Goal: Task Accomplishment & Management: Manage account settings

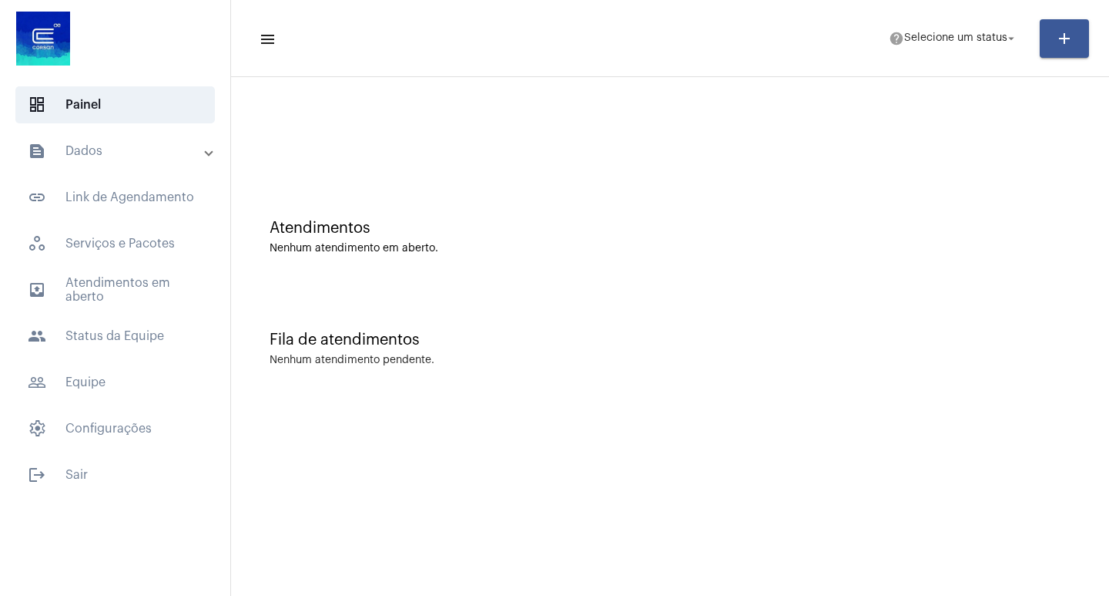
click at [966, 22] on mat-toolbar-row "menu help Selecione um status arrow_drop_down add" at bounding box center [670, 38] width 878 height 49
click at [947, 48] on span "help Selecione um status arrow_drop_down" at bounding box center [953, 38] width 129 height 28
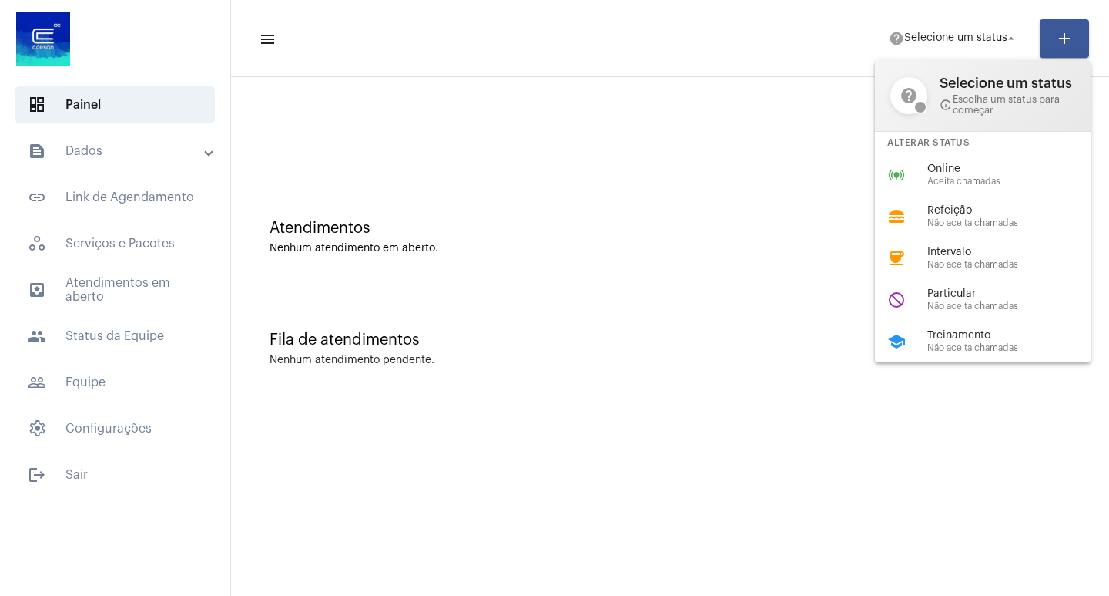
click at [74, 141] on div at bounding box center [554, 298] width 1109 height 596
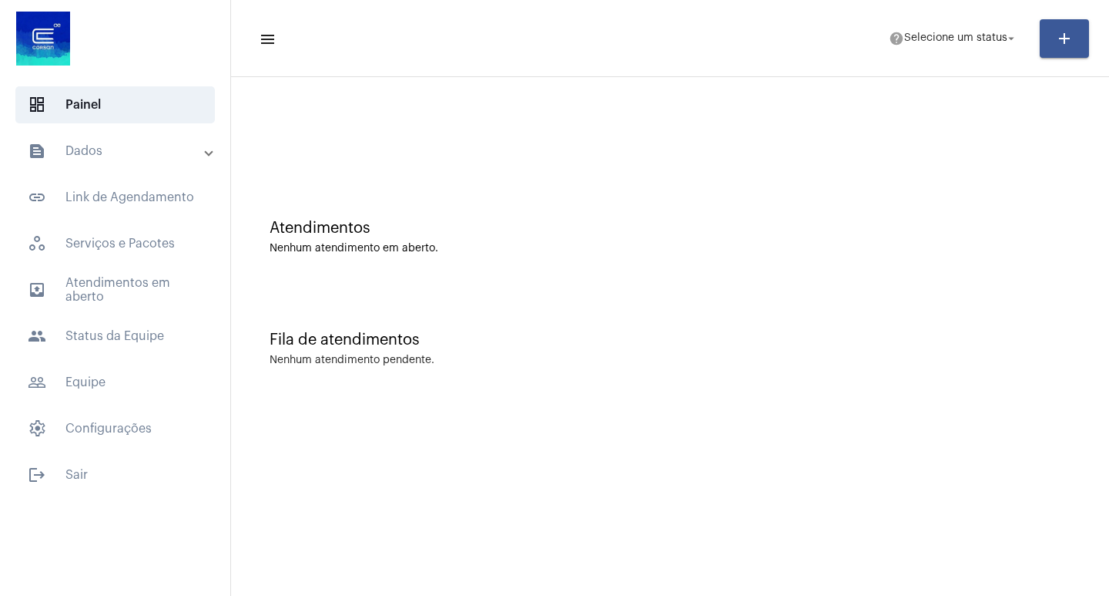
click at [71, 145] on mat-panel-title "text_snippet_outlined Dados" at bounding box center [117, 151] width 178 height 18
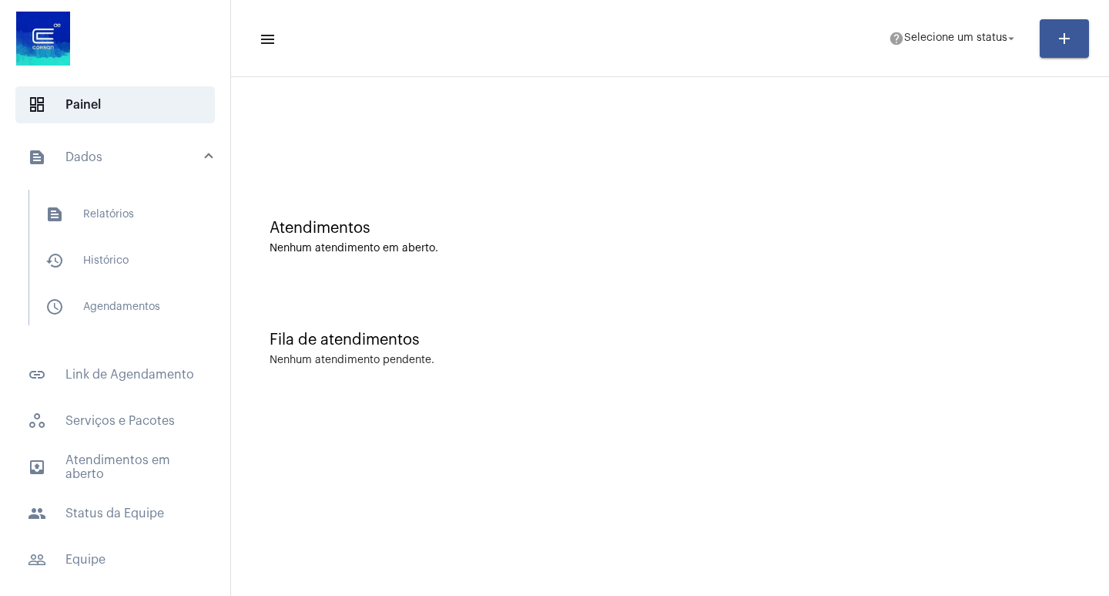
click at [87, 157] on mat-panel-title "text_snippet_outlined Dados" at bounding box center [117, 157] width 178 height 18
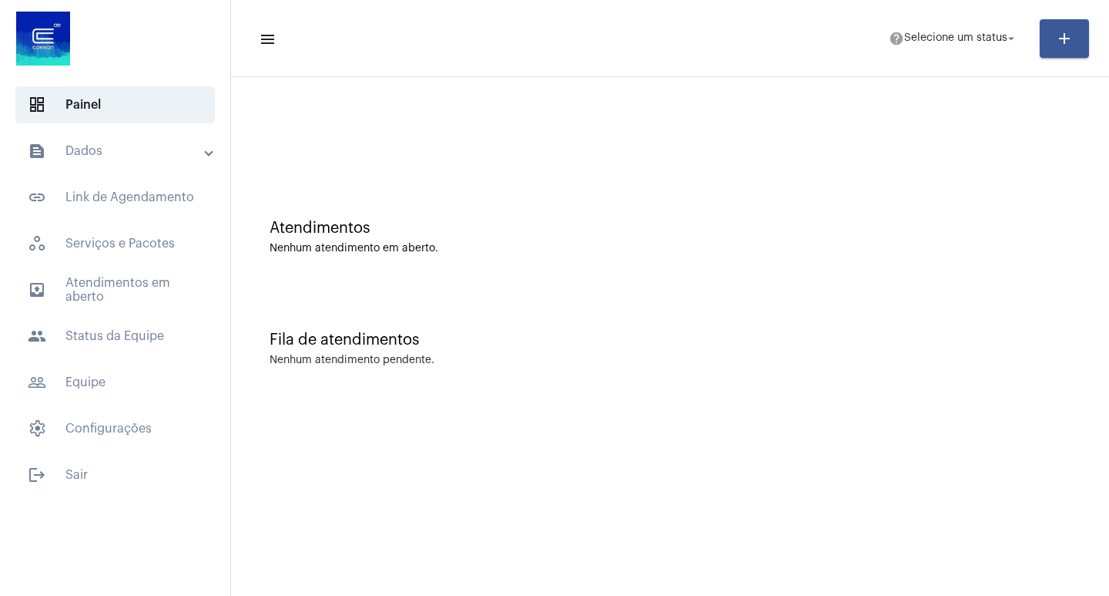
click at [1062, 45] on mat-icon "add" at bounding box center [1065, 38] width 18 height 18
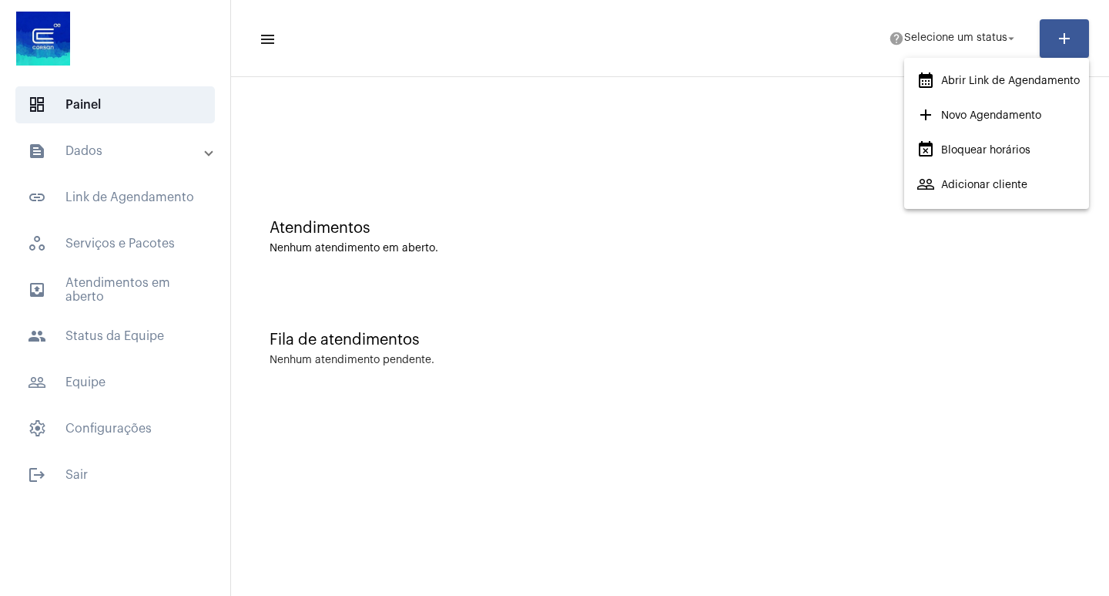
click at [717, 147] on div at bounding box center [554, 298] width 1109 height 596
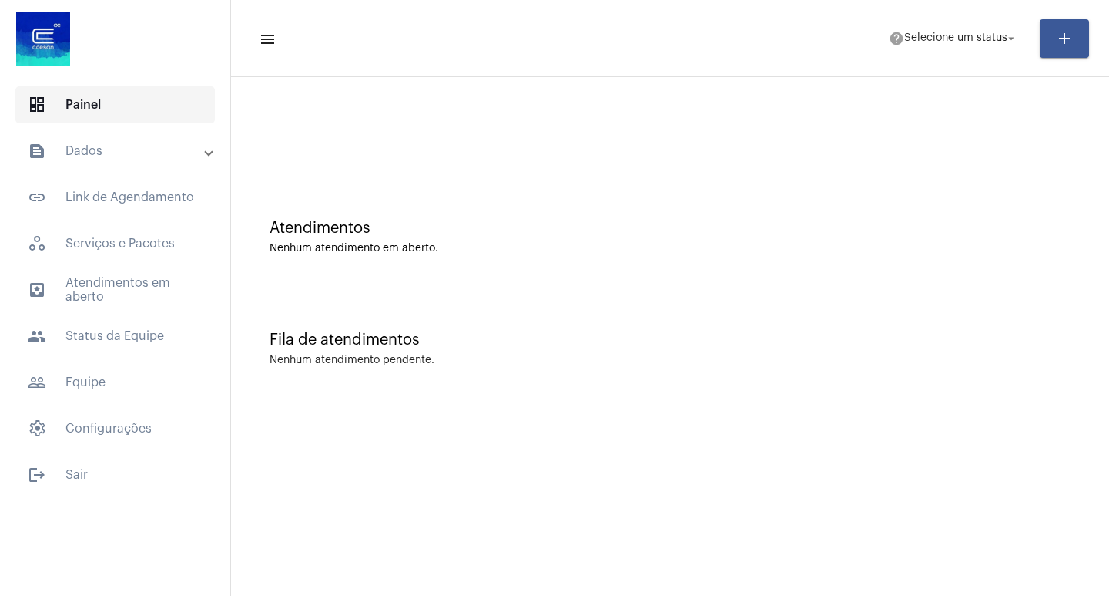
click at [143, 114] on span "dashboard Painel" at bounding box center [115, 104] width 200 height 37
click at [361, 253] on div "Nenhum atendimento em aberto." at bounding box center [670, 249] width 801 height 12
click at [117, 199] on span "link_outlined Link de Agendamento" at bounding box center [115, 197] width 200 height 37
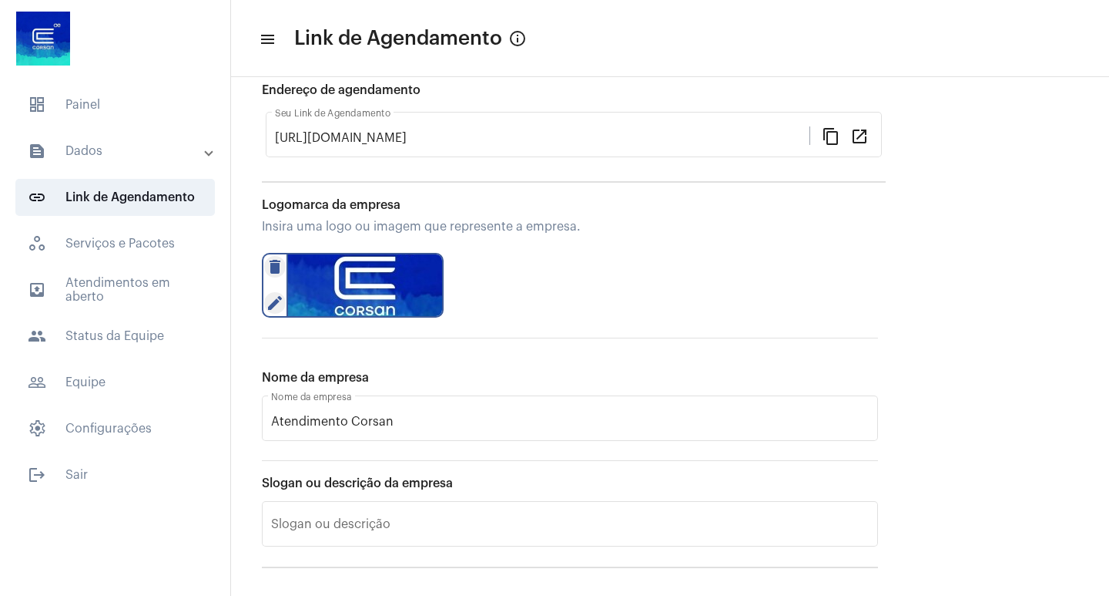
scroll to position [116, 0]
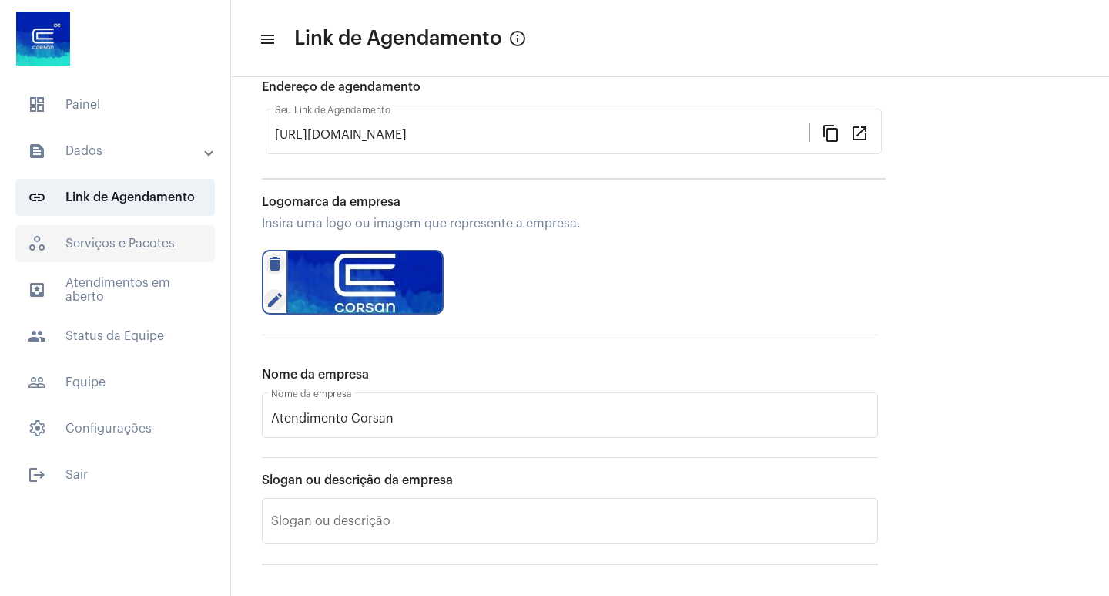
click at [119, 230] on span "workspaces_outlined Serviços e Pacotes" at bounding box center [115, 243] width 200 height 37
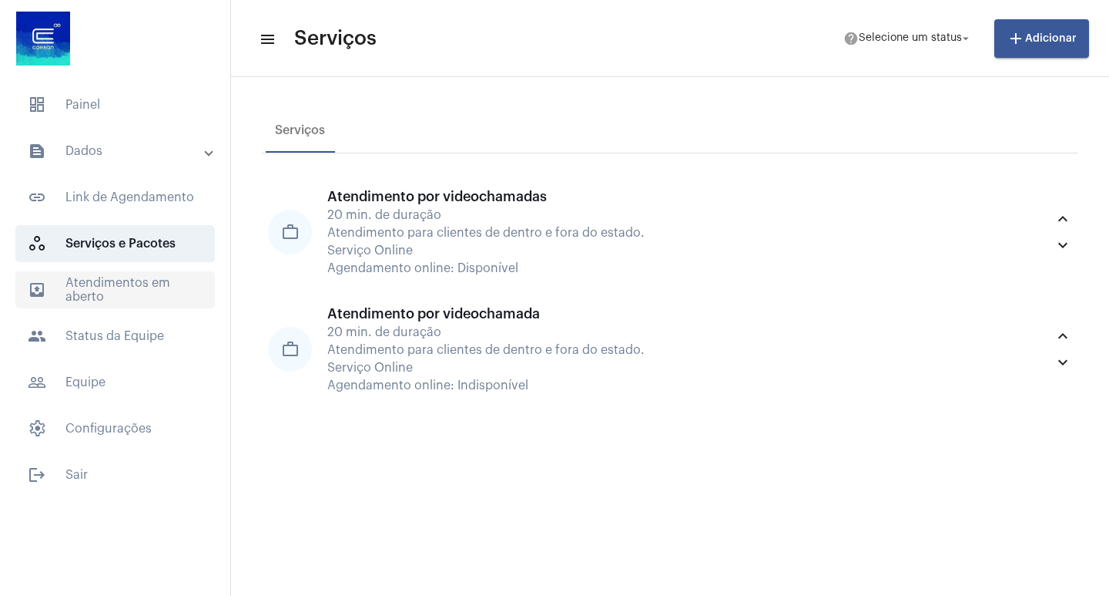
click at [96, 289] on span "outbox_outline Atendimentos em aberto" at bounding box center [115, 289] width 200 height 37
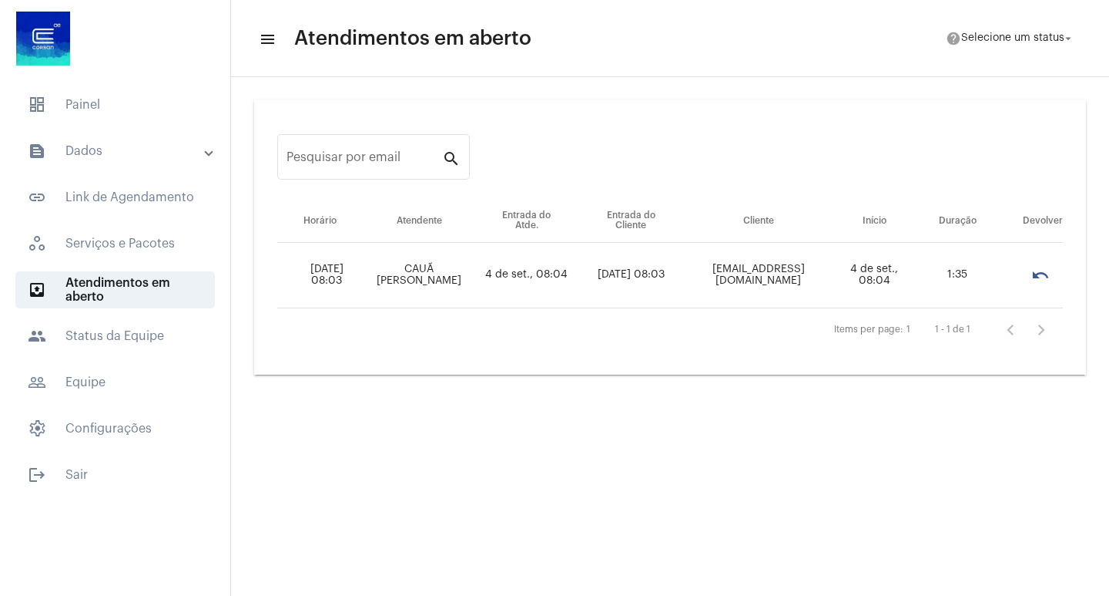
click at [586, 441] on mat-sidenav-content "menu Atendimentos em aberto help Selecione um status arrow_drop_down Pesquisar …" at bounding box center [670, 298] width 878 height 596
click at [474, 438] on mat-sidenav-content "menu Atendimentos em aberto help Selecione um status arrow_drop_down Pesquisar …" at bounding box center [670, 298] width 878 height 596
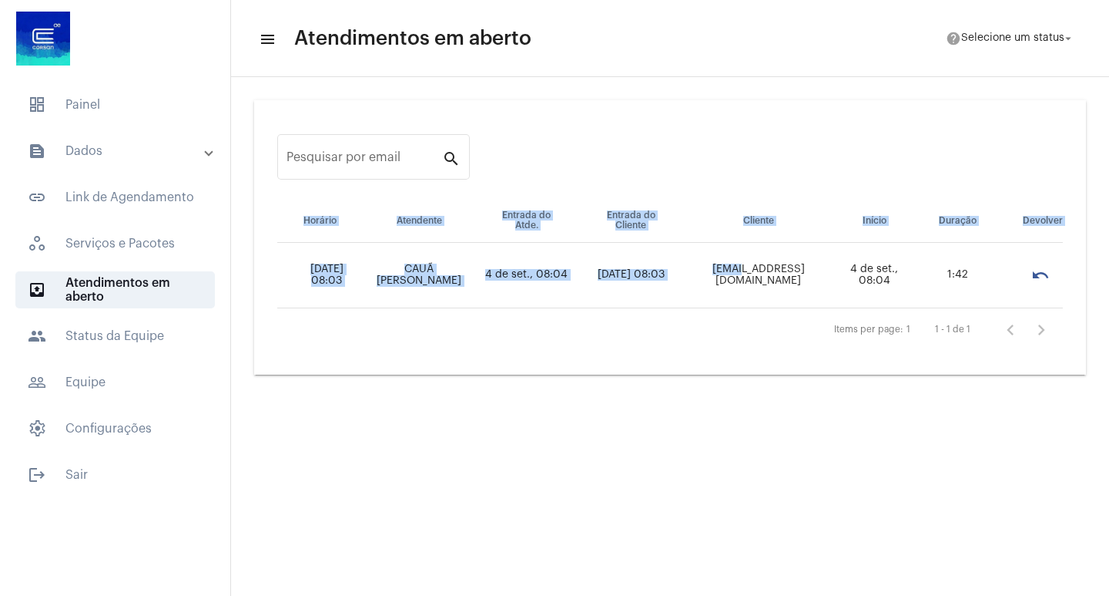
drag, startPoint x: 740, startPoint y: 284, endPoint x: 1071, endPoint y: 289, distance: 331.3
click at [1071, 289] on div "Pesquisar por email search Horário Atendente Entrada do Atde. Entrada do Client…" at bounding box center [670, 237] width 832 height 274
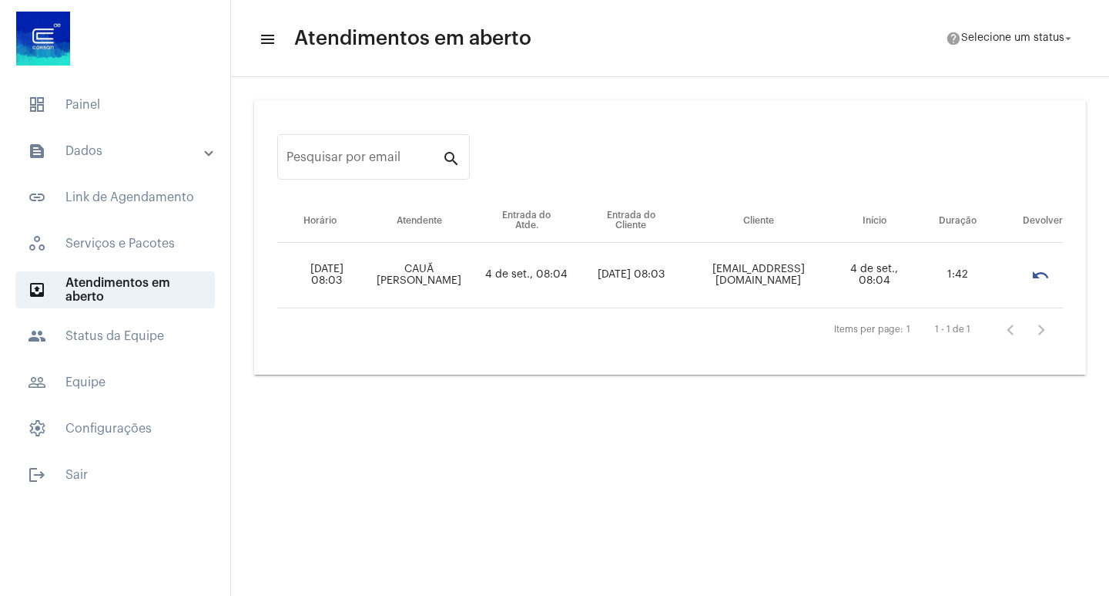
click at [744, 404] on mat-sidenav-content "menu Atendimentos em aberto help Selecione um status arrow_drop_down Pesquisar …" at bounding box center [670, 298] width 878 height 596
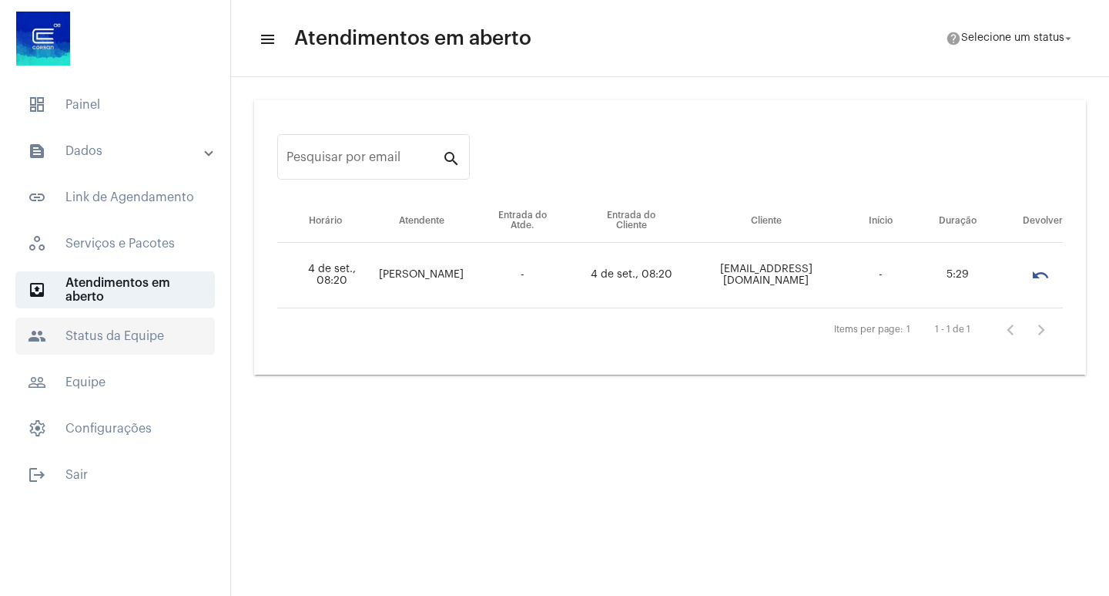
click at [107, 321] on span "people Status da Equipe" at bounding box center [115, 335] width 200 height 37
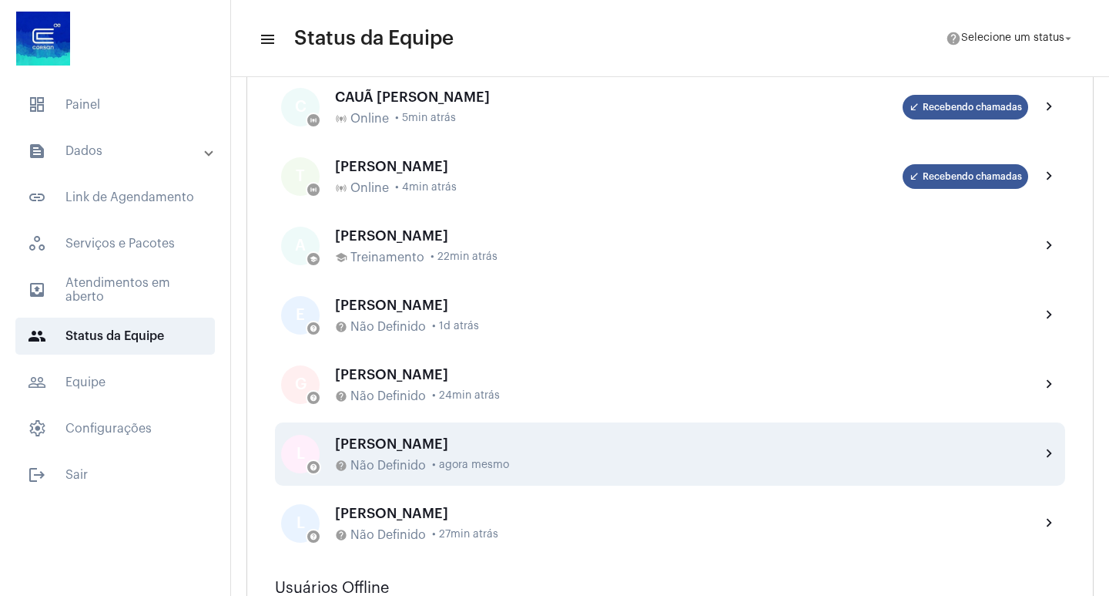
scroll to position [77, 0]
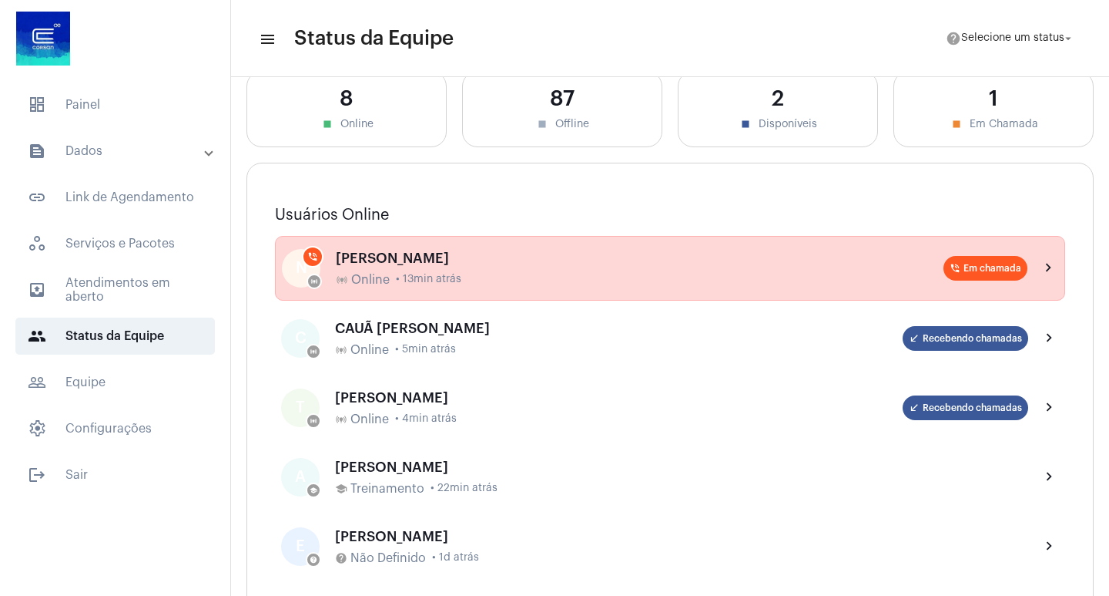
click at [721, 258] on div "NICOLAS ALEXANDRE FERREIRA DA SILVA" at bounding box center [640, 257] width 608 height 15
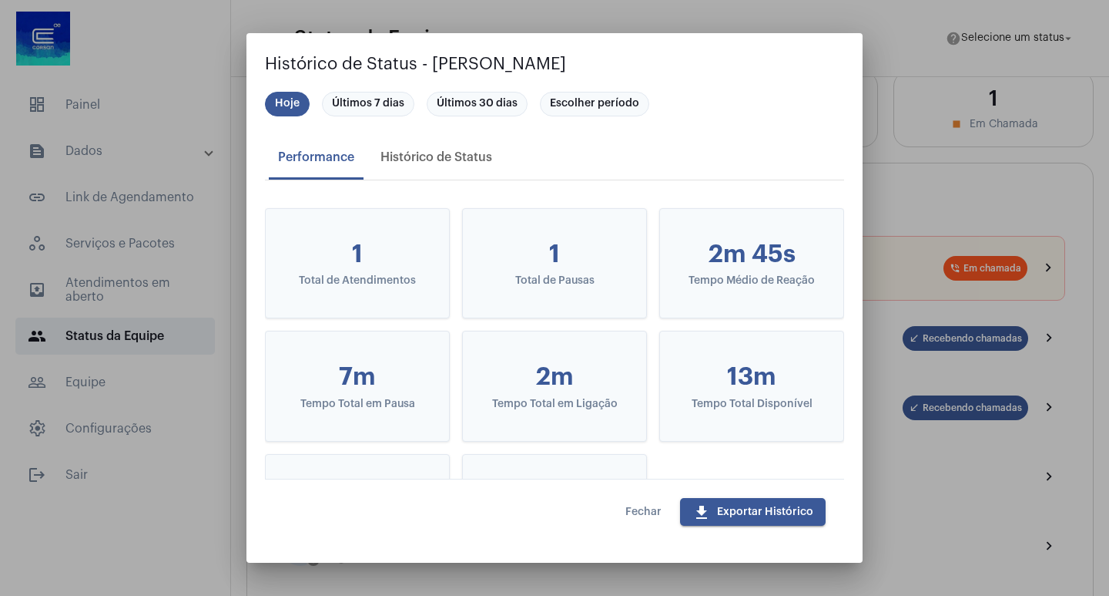
click at [646, 509] on span "Fechar" at bounding box center [644, 511] width 36 height 11
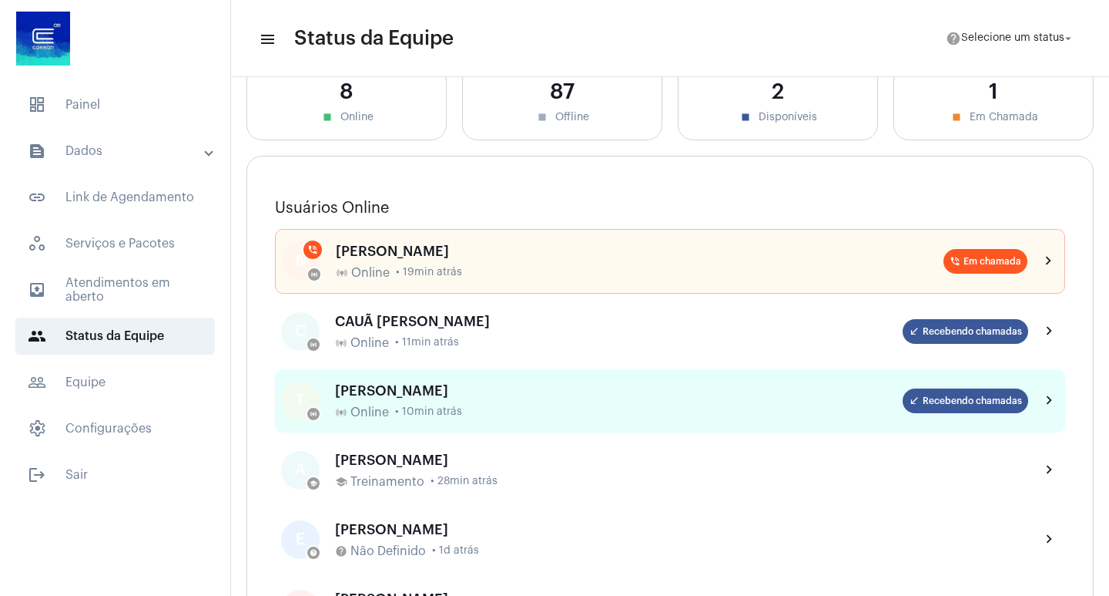
scroll to position [0, 0]
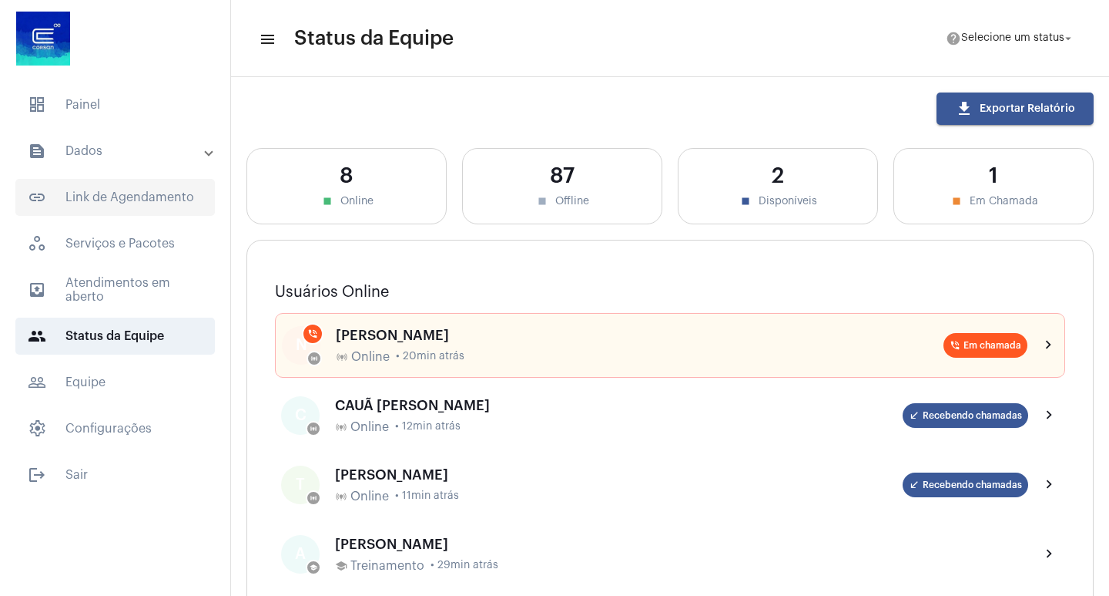
click at [139, 200] on span "link_outlined Link de Agendamento" at bounding box center [115, 197] width 200 height 37
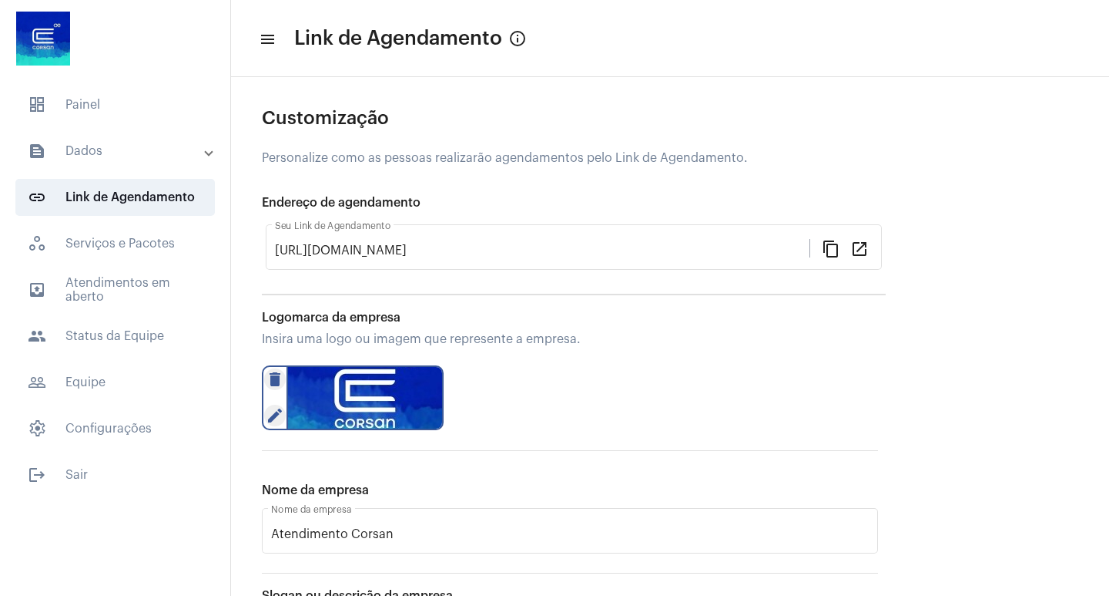
click at [139, 263] on mat-accordion "text_snippet_outlined Dados text_snippet_outlined Relatórios history_outlined H…" at bounding box center [115, 290] width 230 height 314
click at [130, 277] on span "outbox_outline Atendimentos em aberto" at bounding box center [115, 289] width 200 height 37
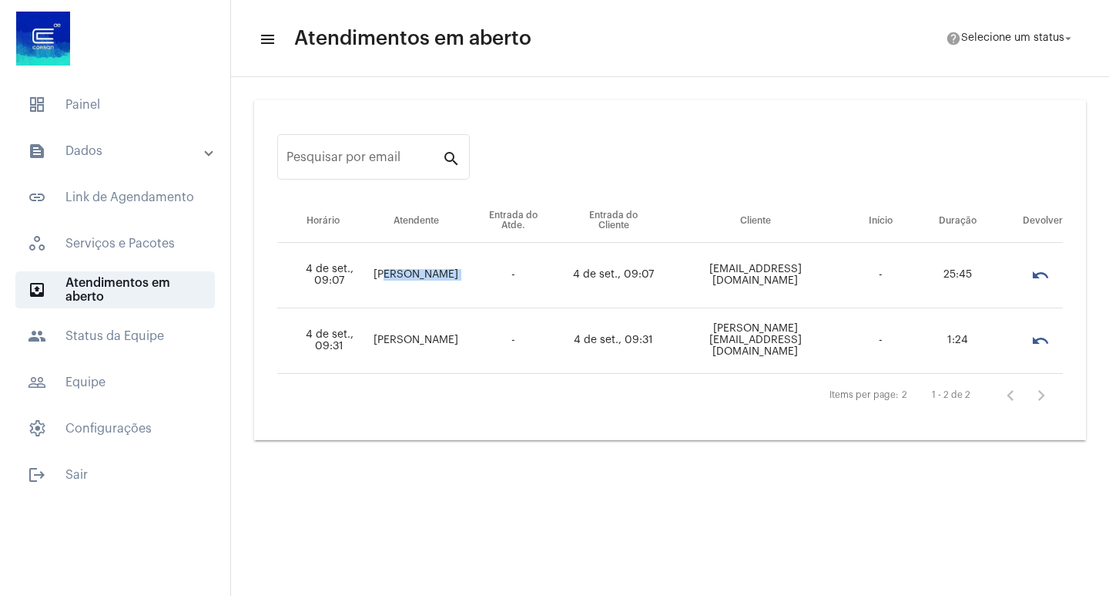
drag, startPoint x: 391, startPoint y: 264, endPoint x: 489, endPoint y: 266, distance: 97.9
click at [489, 266] on tr "[DATE] 09:07 [PERSON_NAME] - [DATE] 09:07 [EMAIL_ADDRESS][DOMAIN_NAME] - 25:45 …" at bounding box center [670, 275] width 786 height 65
click at [411, 467] on mat-sidenav-content "menu Atendimentos em aberto help Selecione um status arrow_drop_down Pesquisar …" at bounding box center [670, 298] width 878 height 596
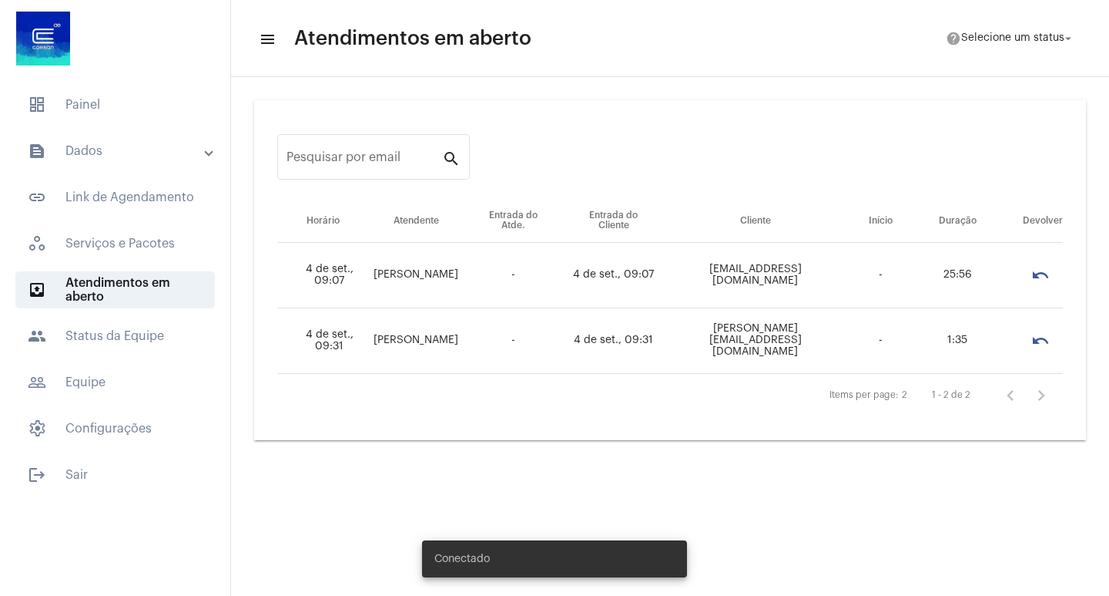
drag, startPoint x: 380, startPoint y: 265, endPoint x: 476, endPoint y: 274, distance: 96.8
click at [464, 274] on td "[PERSON_NAME]" at bounding box center [416, 275] width 96 height 65
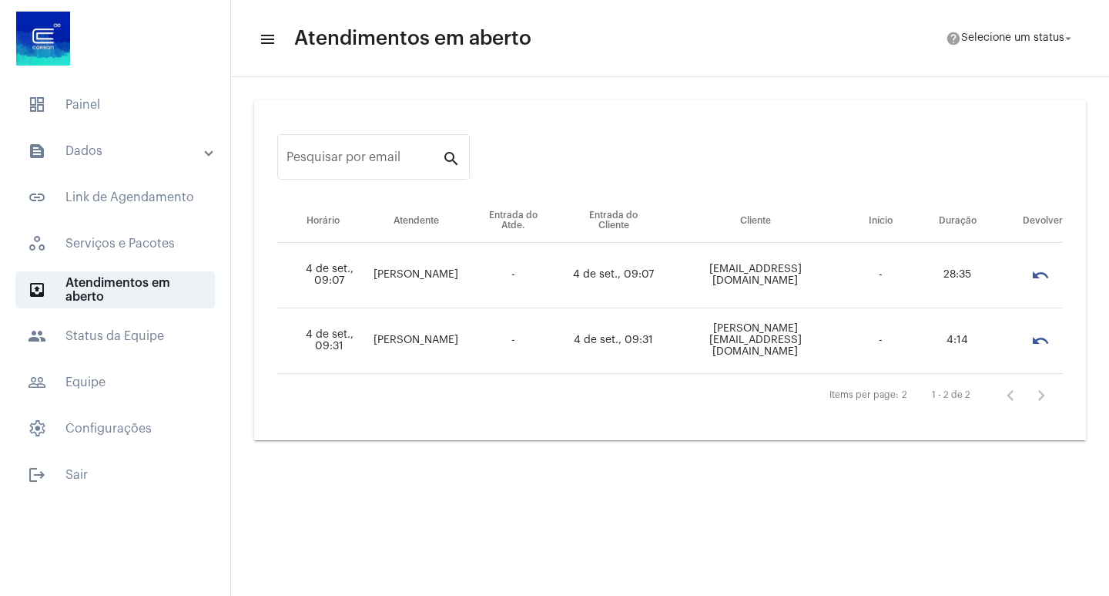
drag, startPoint x: 500, startPoint y: 466, endPoint x: 481, endPoint y: 424, distance: 46.5
click at [499, 466] on mat-sidenav-content "menu Atendimentos em aberto help Selecione um status arrow_drop_down Pesquisar …" at bounding box center [670, 298] width 878 height 596
click at [714, 270] on td "[EMAIL_ADDRESS][DOMAIN_NAME]" at bounding box center [756, 275] width 153 height 65
click at [744, 270] on td "[EMAIL_ADDRESS][DOMAIN_NAME]" at bounding box center [756, 275] width 153 height 65
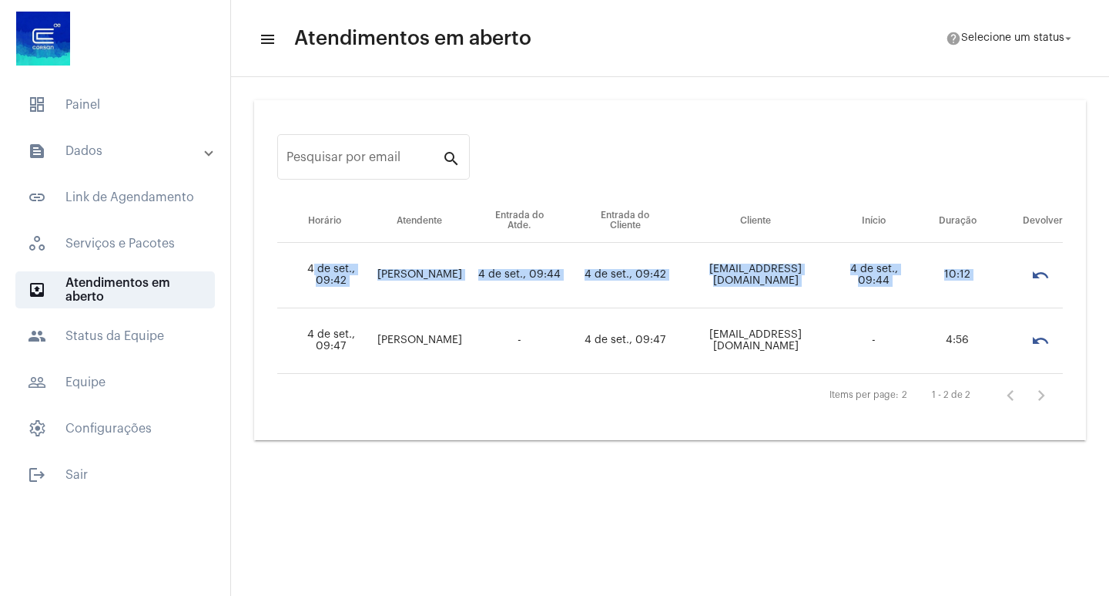
drag, startPoint x: 305, startPoint y: 267, endPoint x: 1046, endPoint y: 282, distance: 740.6
click at [1046, 282] on tr "[DATE] 09:42 [PERSON_NAME] [DATE] 09:44 [DATE] 09:42 [EMAIL_ADDRESS][DOMAIN_NAM…" at bounding box center [670, 275] width 786 height 65
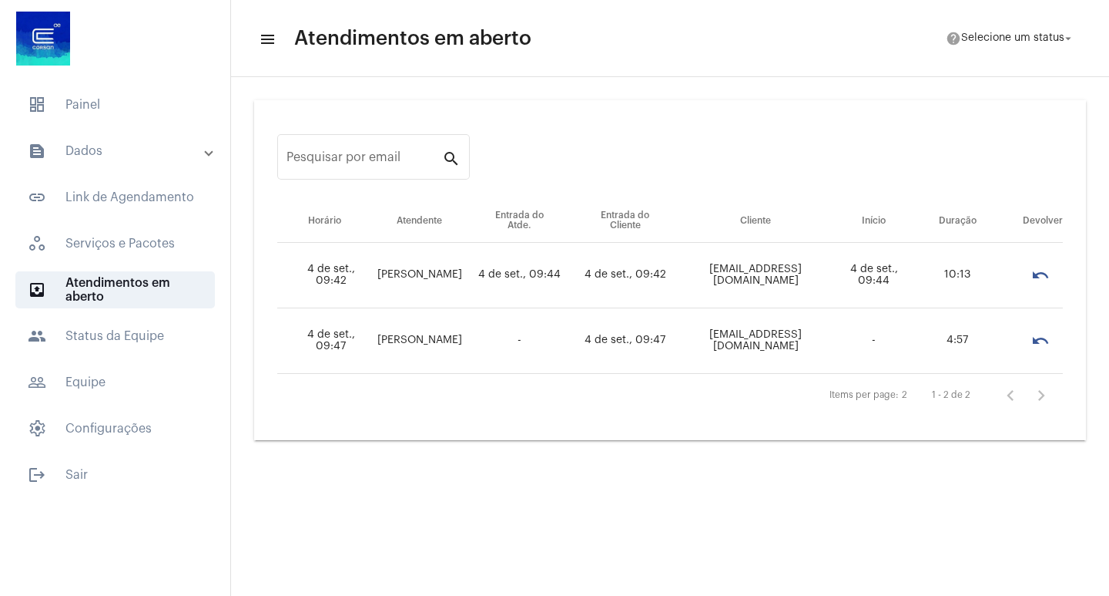
click at [580, 468] on mat-sidenav-content "menu Atendimentos em aberto help Selecione um status arrow_drop_down Pesquisar …" at bounding box center [670, 298] width 878 height 596
click at [1029, 42] on span "Selecione um status" at bounding box center [1013, 38] width 103 height 11
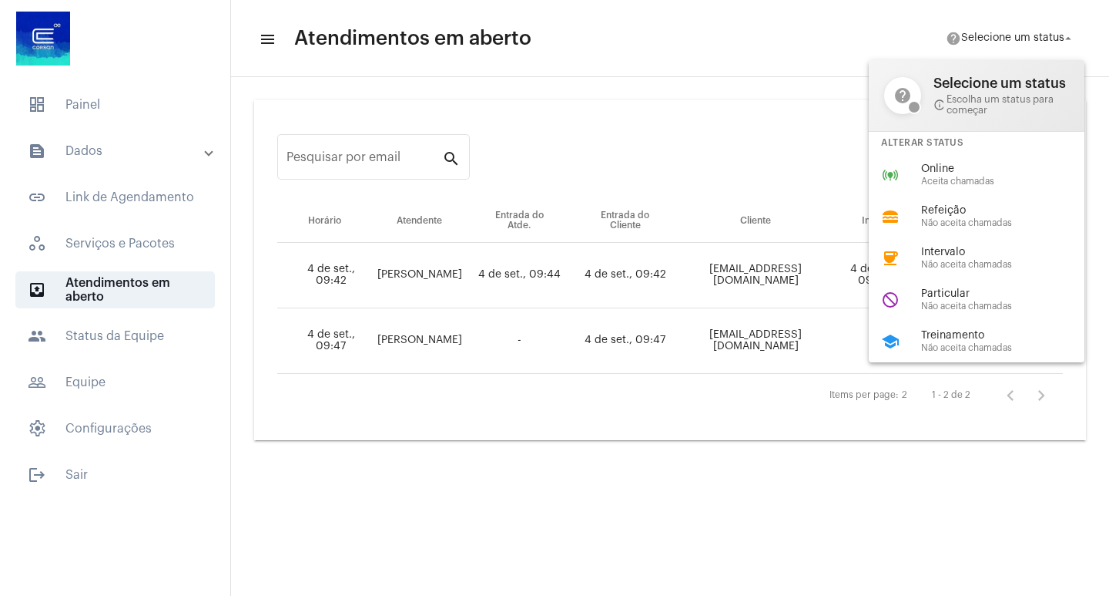
click at [530, 475] on div at bounding box center [554, 298] width 1109 height 596
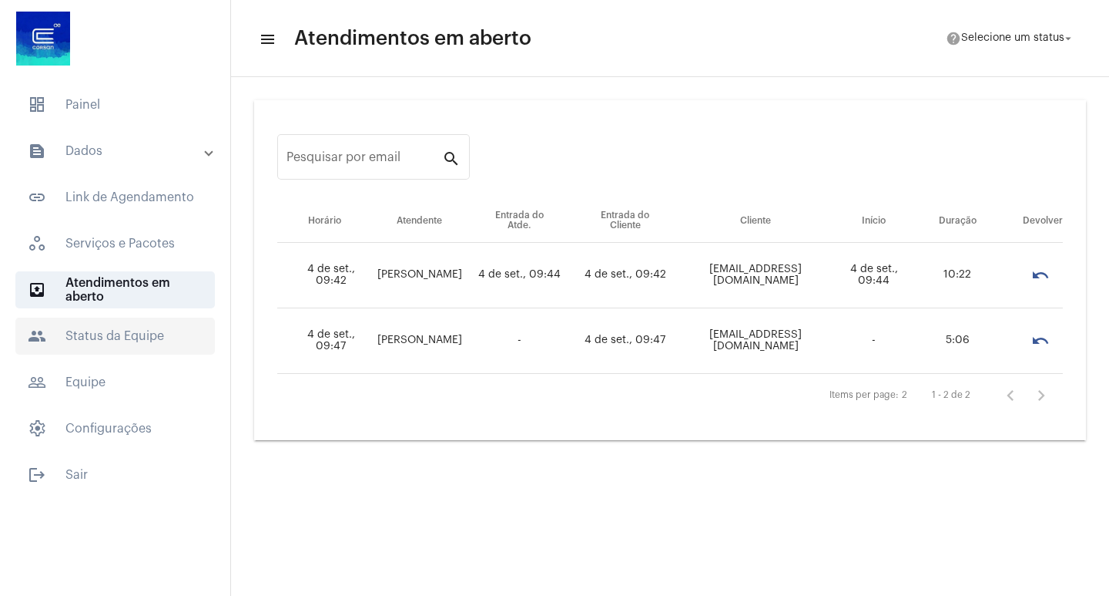
click at [130, 341] on span "people Status da Equipe" at bounding box center [115, 335] width 200 height 37
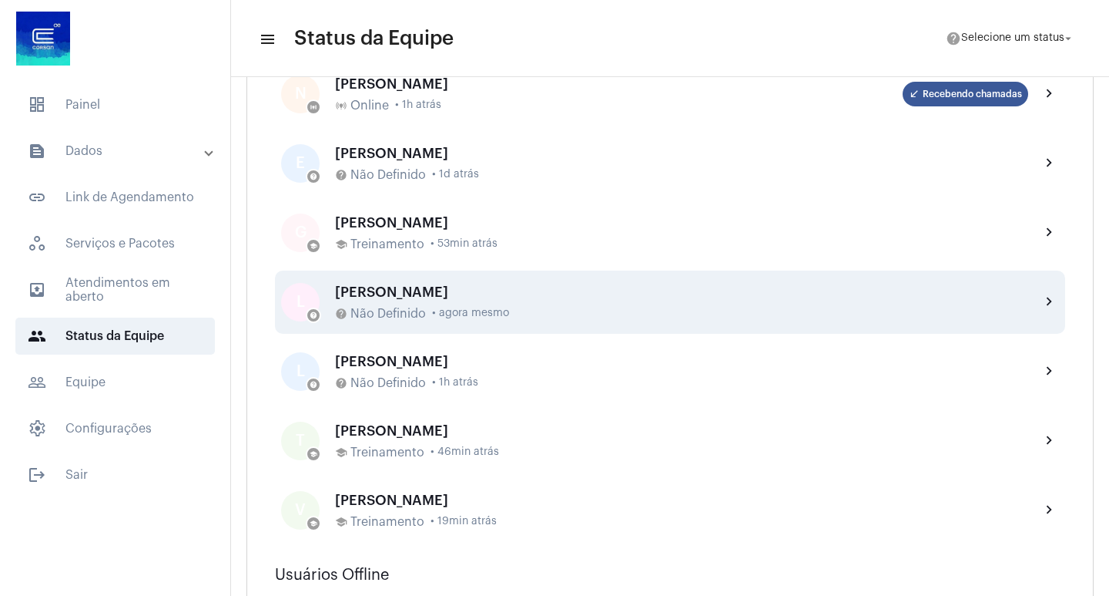
scroll to position [462, 0]
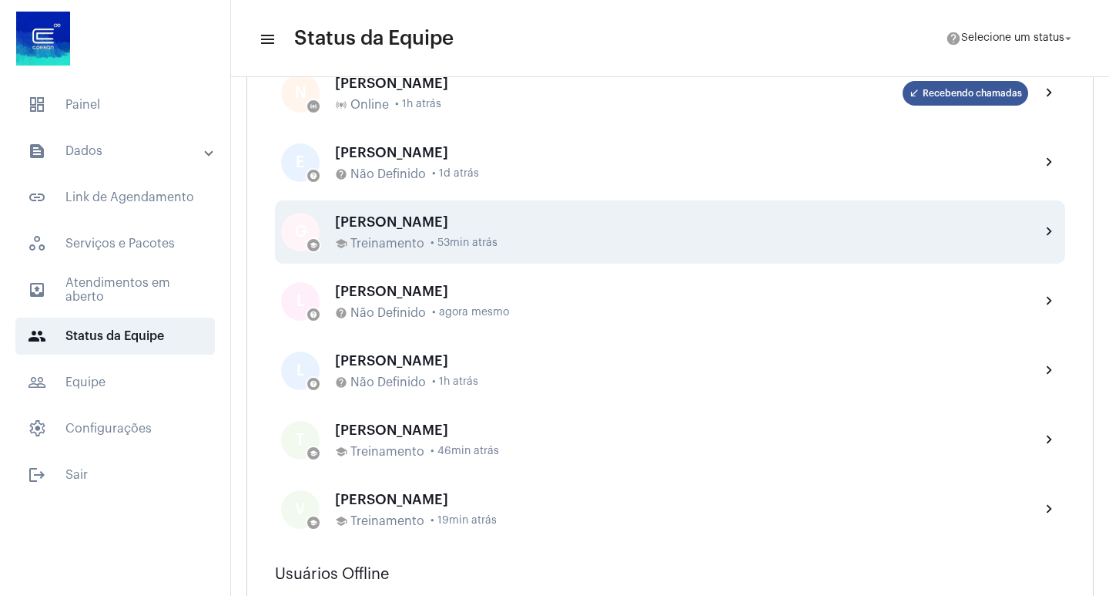
click at [1041, 232] on mat-icon "chevron_right" at bounding box center [1050, 232] width 18 height 18
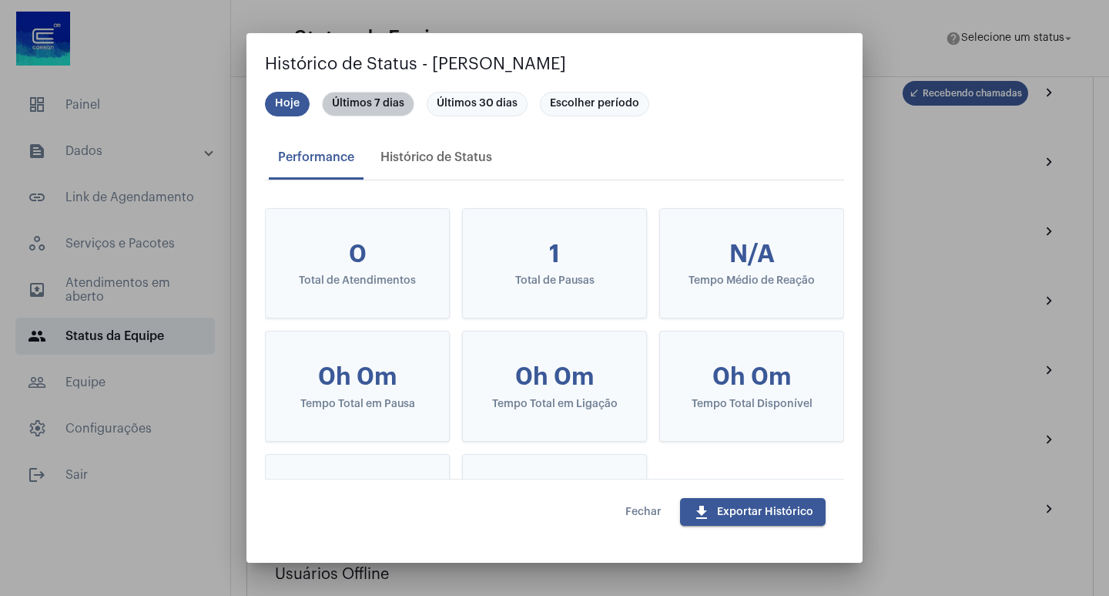
click at [379, 110] on mat-chip "Últimos 7 dias" at bounding box center [368, 104] width 92 height 25
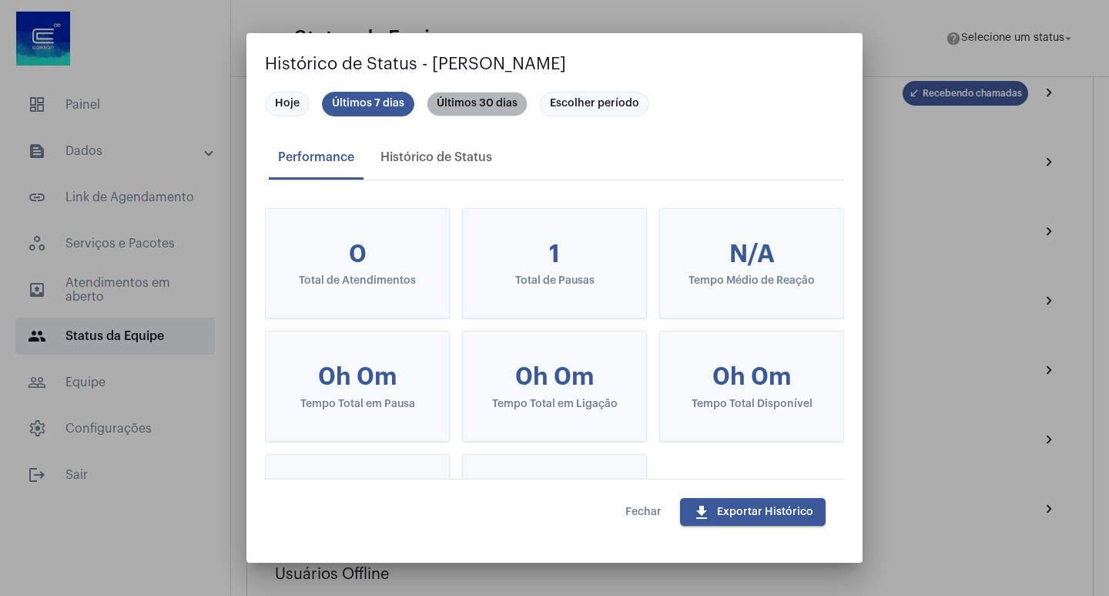
click at [486, 108] on mat-chip "Últimos 30 dias" at bounding box center [477, 104] width 101 height 25
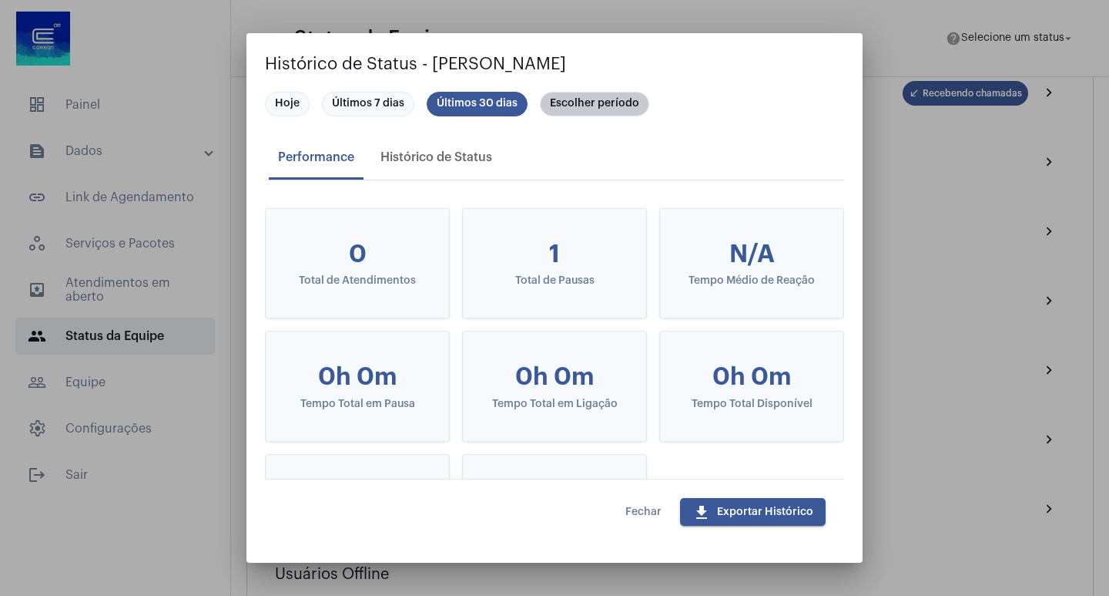
click at [571, 97] on mat-chip "Escolher período" at bounding box center [594, 104] width 109 height 25
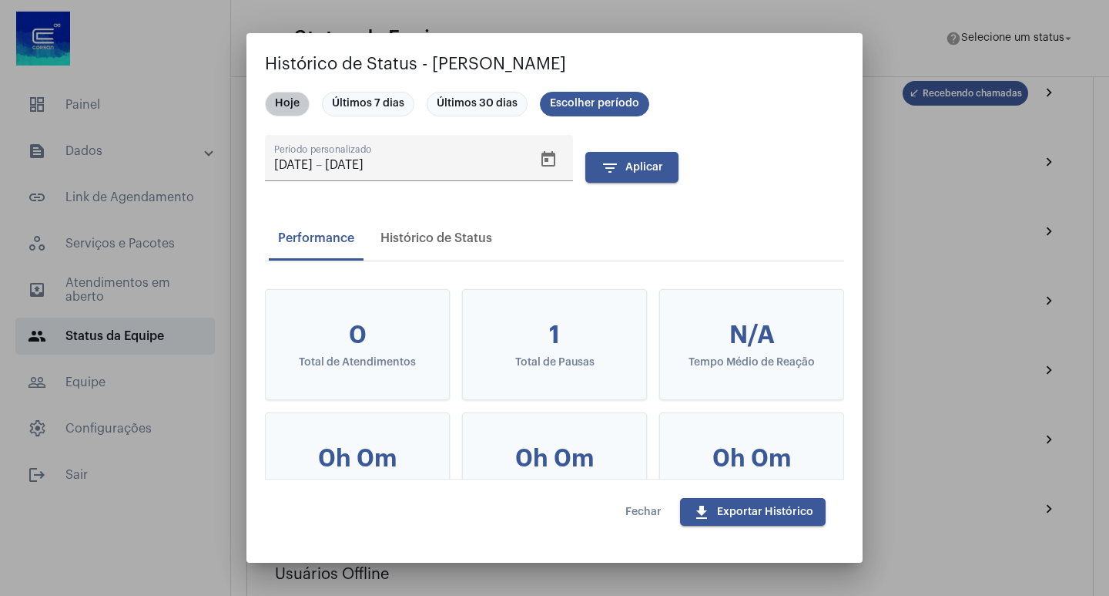
click at [287, 108] on mat-chip "Hoje" at bounding box center [287, 104] width 45 height 25
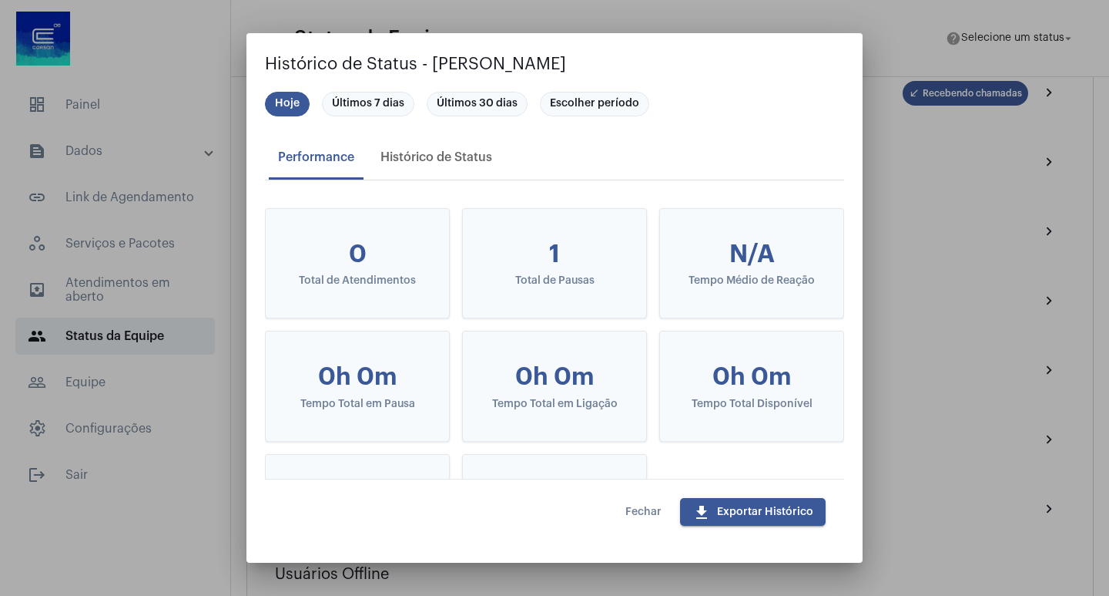
click at [646, 515] on span "Fechar" at bounding box center [644, 511] width 36 height 11
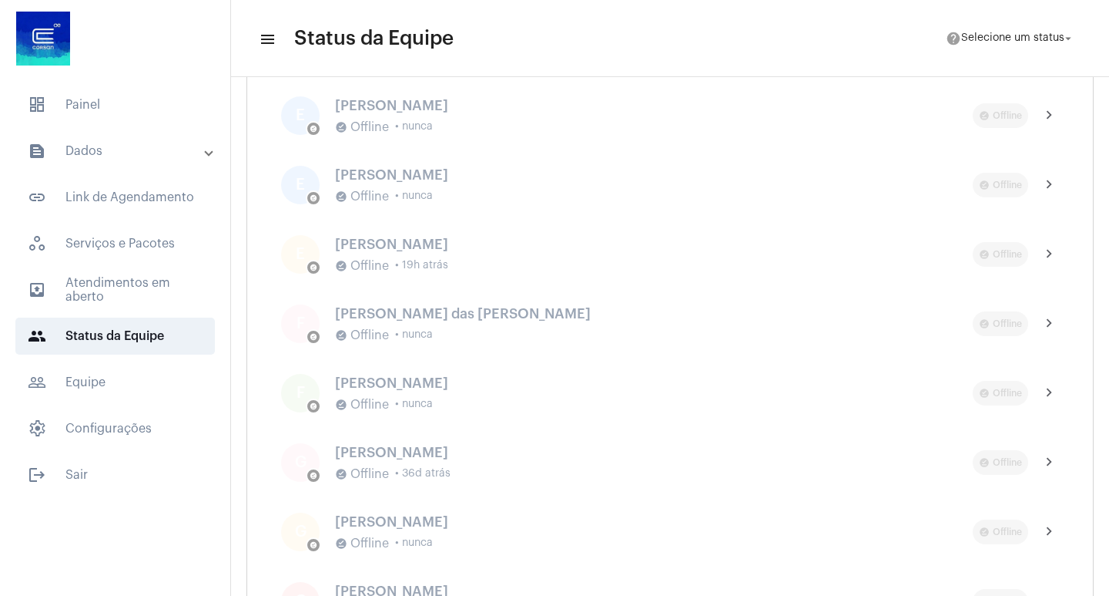
scroll to position [3159, 0]
